Goal: Task Accomplishment & Management: Use online tool/utility

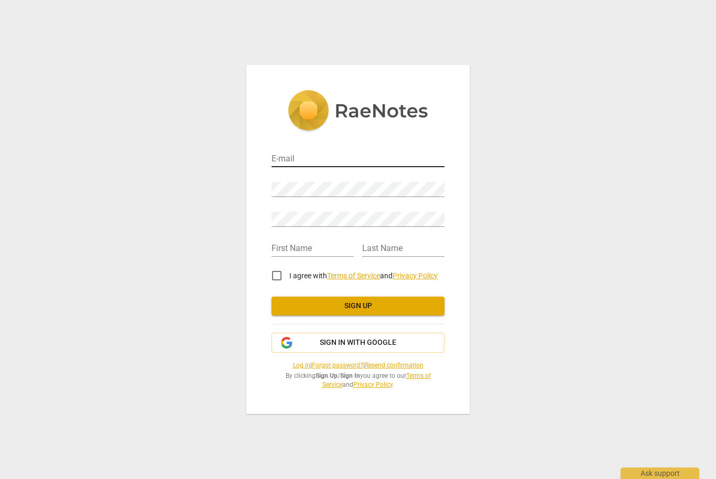
click at [321, 162] on input "email" at bounding box center [357, 159] width 173 height 15
type input "[EMAIL_ADDRESS][DOMAIN_NAME]"
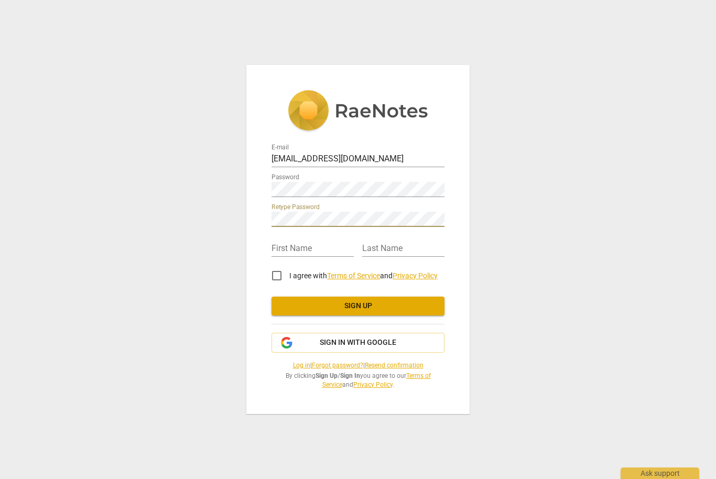
click at [297, 244] on input "text" at bounding box center [312, 249] width 82 height 15
type input "Vicky"
click at [397, 240] on div "Last Name" at bounding box center [403, 245] width 82 height 24
click at [397, 244] on input "text" at bounding box center [403, 249] width 82 height 15
type input "Dearing"
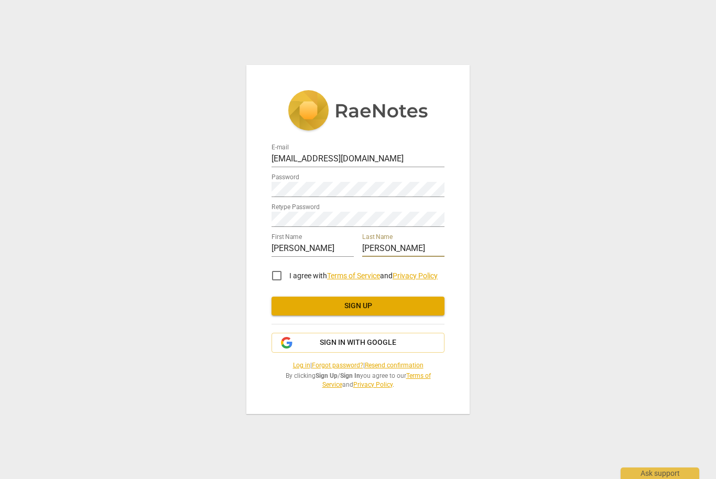
click at [285, 274] on input "I agree with Terms of Service and Privacy Policy" at bounding box center [276, 275] width 25 height 25
checkbox input "true"
click at [366, 271] on link "Terms of Service" at bounding box center [353, 275] width 53 height 8
click at [387, 306] on span "Sign up" at bounding box center [358, 306] width 156 height 10
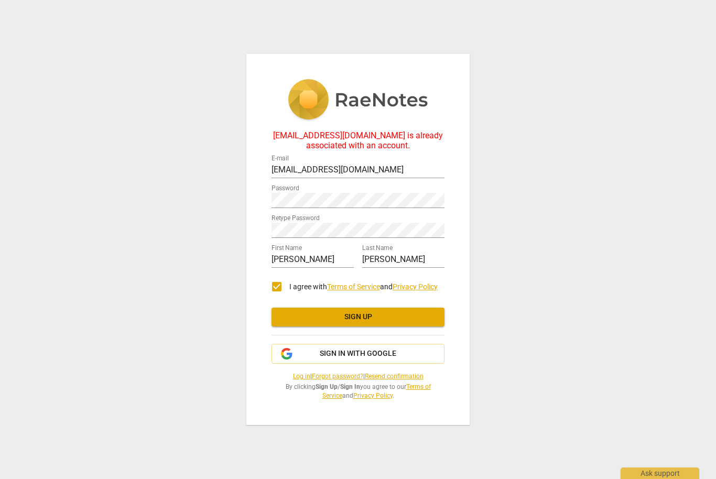
click at [577, 275] on div "vsdearing@yahoo.com is already associated with an account. E-mail vsdearing@yah…" at bounding box center [358, 239] width 716 height 479
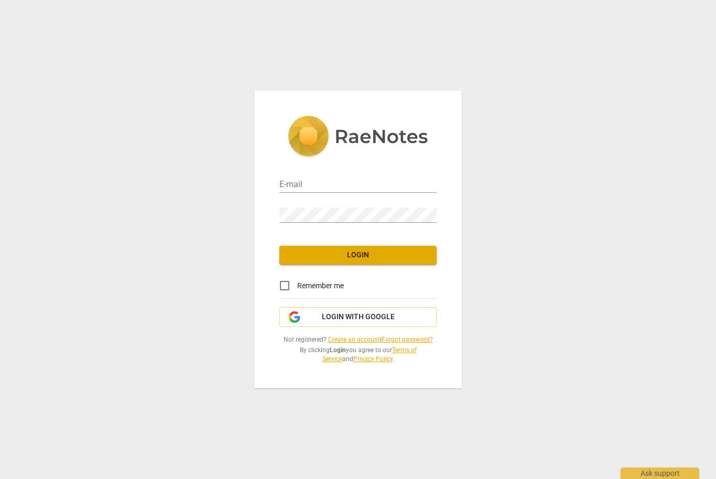
click at [309, 184] on input "email" at bounding box center [357, 185] width 157 height 15
type input "[EMAIL_ADDRESS][DOMAIN_NAME]"
click at [287, 281] on input "Remember me" at bounding box center [284, 285] width 25 height 25
checkbox input "true"
click at [379, 260] on span "Login" at bounding box center [358, 255] width 140 height 10
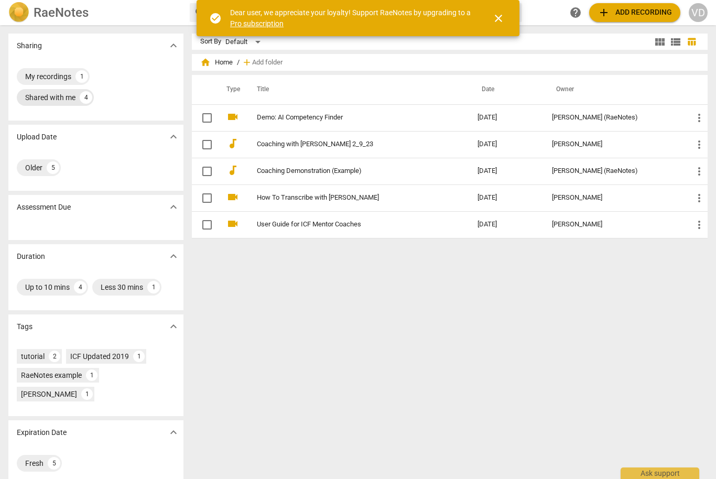
click at [66, 97] on div "Shared with me" at bounding box center [50, 97] width 50 height 10
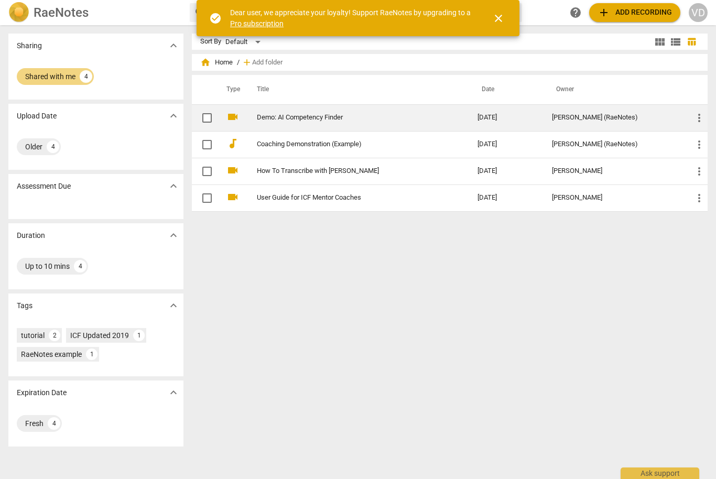
click at [318, 114] on link "Demo: AI Competency Finder" at bounding box center [348, 118] width 183 height 8
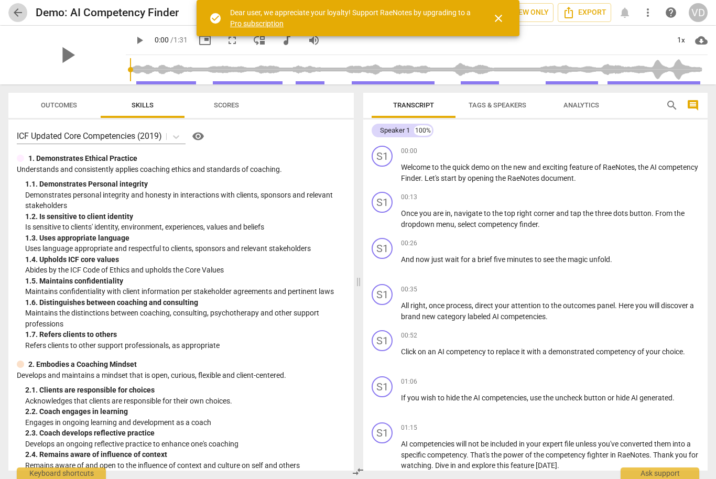
click at [15, 17] on span "arrow_back" at bounding box center [18, 12] width 13 height 13
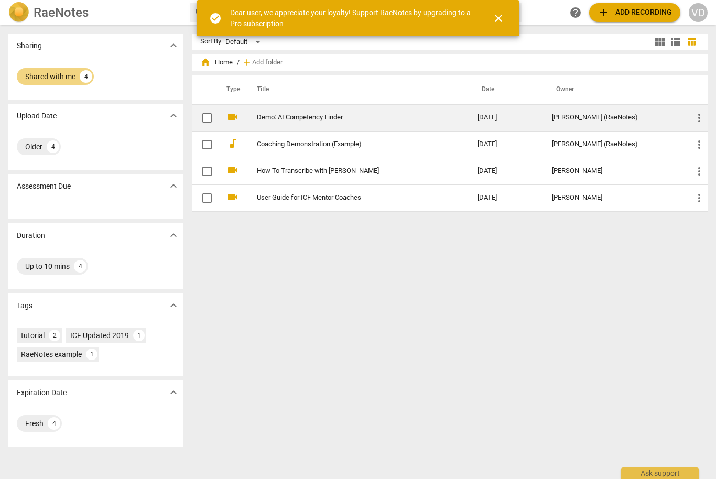
click at [289, 120] on link "Demo: AI Competency Finder" at bounding box center [348, 118] width 183 height 8
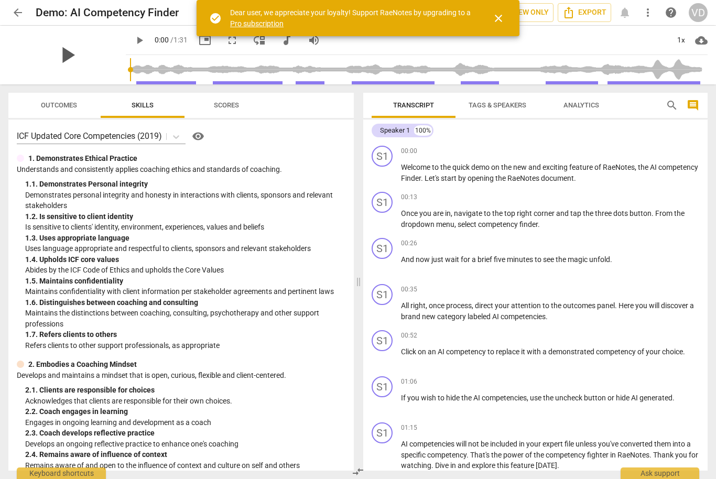
click at [61, 62] on span "play_arrow" at bounding box center [66, 54] width 27 height 27
click at [652, 9] on span "more_vert" at bounding box center [647, 12] width 13 height 13
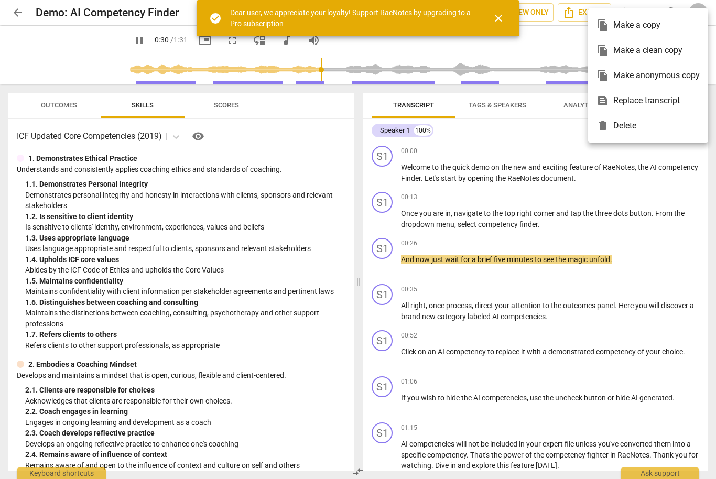
click at [667, 196] on div at bounding box center [358, 239] width 716 height 479
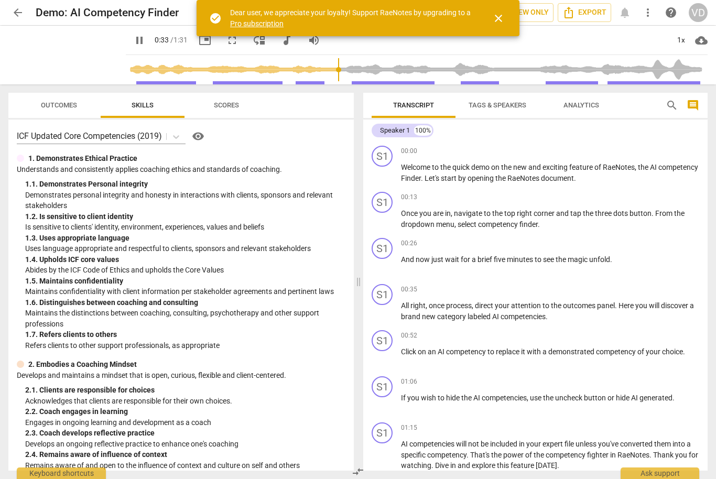
click at [501, 27] on button "close" at bounding box center [498, 18] width 25 height 25
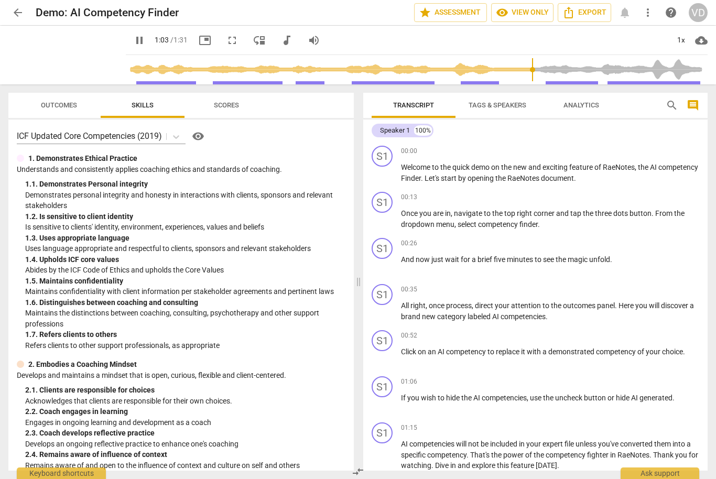
type input "64"
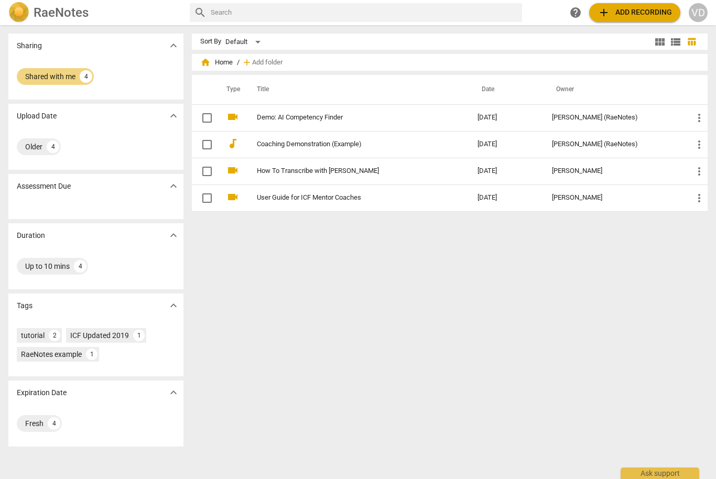
click at [621, 10] on span "add Add recording" at bounding box center [634, 12] width 74 height 13
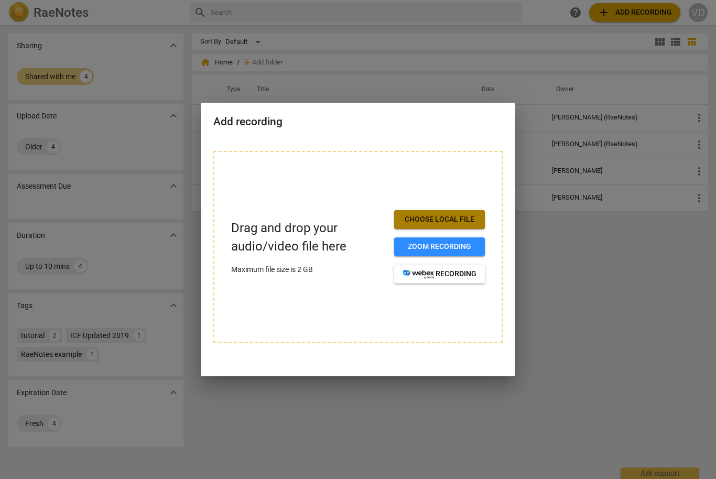
click at [455, 222] on span "Choose local file" at bounding box center [439, 219] width 74 height 10
